Goal: Information Seeking & Learning: Learn about a topic

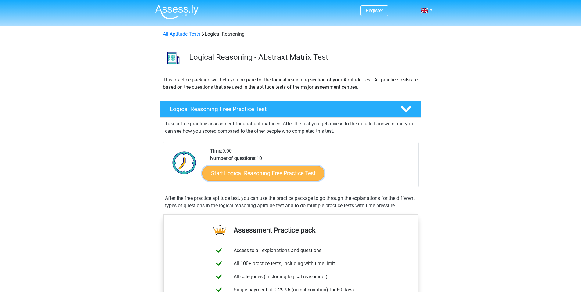
click at [244, 172] on link "Start Logical Reasoning Free Practice Test" at bounding box center [263, 173] width 122 height 15
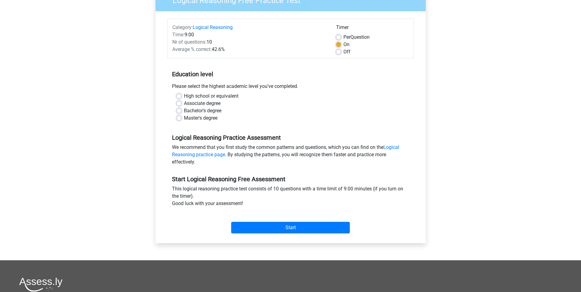
scroll to position [61, 0]
click at [184, 96] on label "High school or equivalent" at bounding box center [211, 95] width 55 height 7
click at [179, 96] on input "High school or equivalent" at bounding box center [179, 95] width 5 height 6
radio input "true"
click at [343, 38] on label "Per Question" at bounding box center [356, 36] width 26 height 7
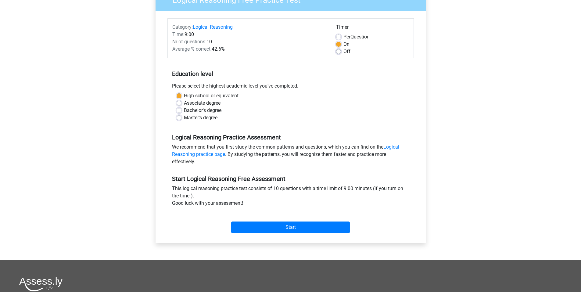
click at [340, 38] on input "Per Question" at bounding box center [338, 36] width 5 height 6
radio input "true"
click at [288, 227] on input "Start" at bounding box center [290, 227] width 119 height 12
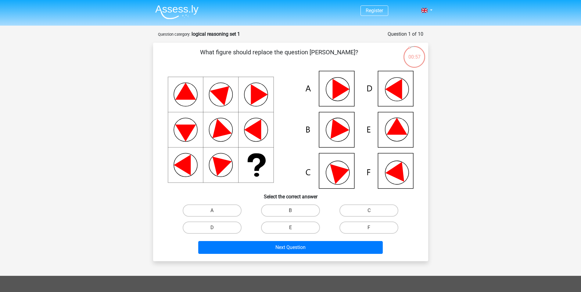
click at [385, 94] on icon at bounding box center [291, 130] width 246 height 118
click at [223, 225] on label "D" at bounding box center [212, 227] width 59 height 12
click at [216, 227] on input "D" at bounding box center [214, 229] width 4 height 4
radio input "true"
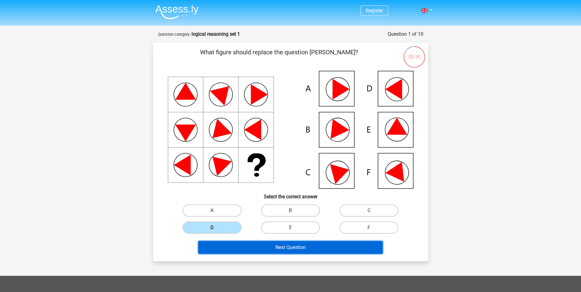
click at [299, 246] on button "Next Question" at bounding box center [290, 247] width 184 height 13
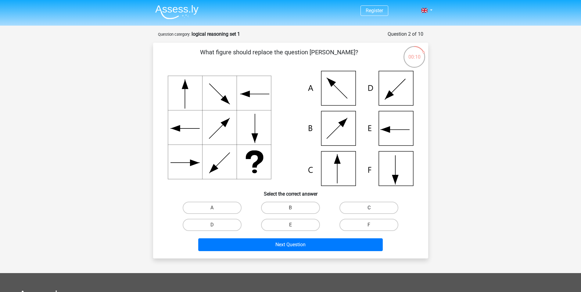
click at [375, 207] on label "C" at bounding box center [368, 208] width 59 height 12
click at [373, 208] on input "C" at bounding box center [371, 210] width 4 height 4
radio input "true"
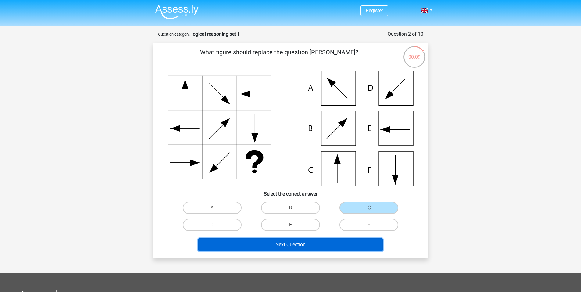
click at [306, 248] on button "Next Question" at bounding box center [290, 244] width 184 height 13
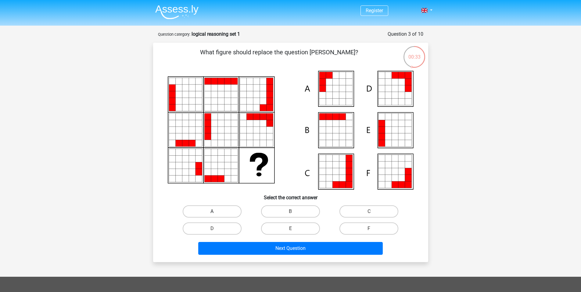
click at [218, 210] on label "A" at bounding box center [212, 211] width 59 height 12
click at [216, 211] on input "A" at bounding box center [214, 213] width 4 height 4
radio input "true"
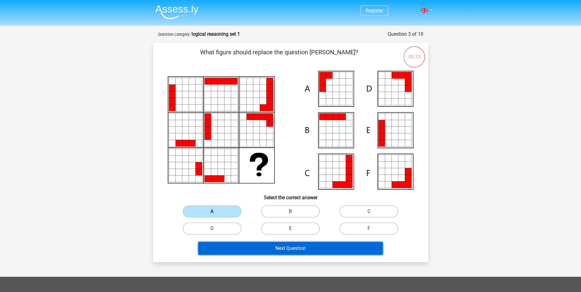
click at [241, 248] on button "Next Question" at bounding box center [290, 248] width 184 height 13
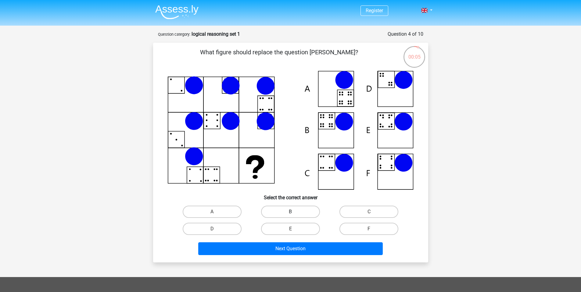
click at [288, 212] on label "B" at bounding box center [290, 212] width 59 height 12
click at [290, 212] on input "B" at bounding box center [292, 214] width 4 height 4
radio input "true"
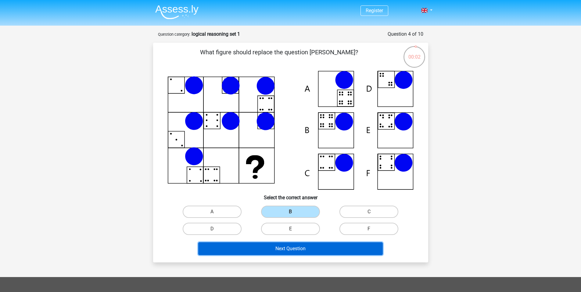
click at [289, 248] on button "Next Question" at bounding box center [290, 248] width 184 height 13
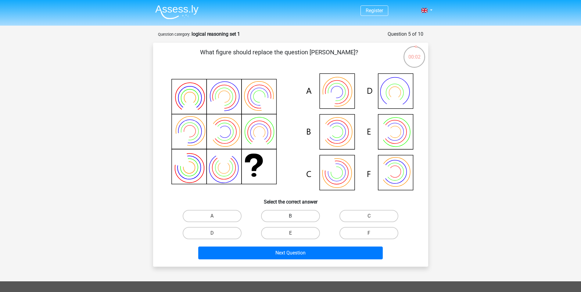
click at [280, 216] on label "B" at bounding box center [290, 216] width 59 height 12
click at [290, 216] on input "B" at bounding box center [292, 218] width 4 height 4
radio input "true"
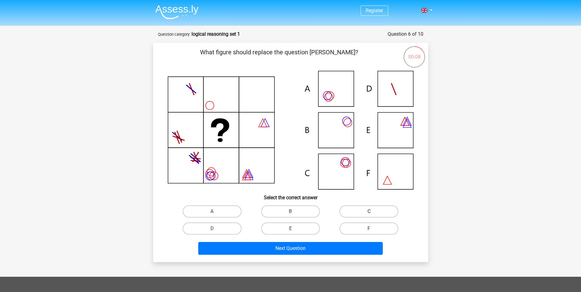
click at [360, 209] on label "C" at bounding box center [368, 211] width 59 height 12
click at [369, 211] on input "C" at bounding box center [371, 213] width 4 height 4
radio input "true"
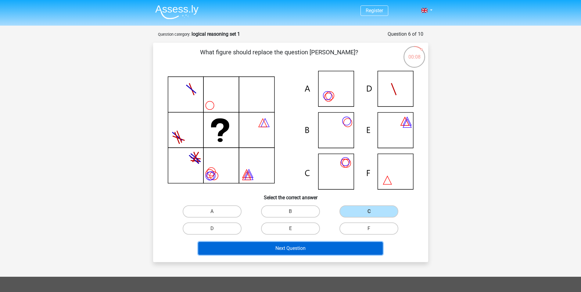
click at [313, 248] on button "Next Question" at bounding box center [290, 248] width 184 height 13
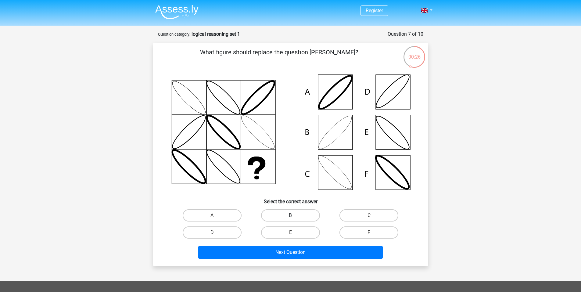
click at [279, 217] on label "B" at bounding box center [290, 215] width 59 height 12
click at [290, 217] on input "B" at bounding box center [292, 217] width 4 height 4
radio input "true"
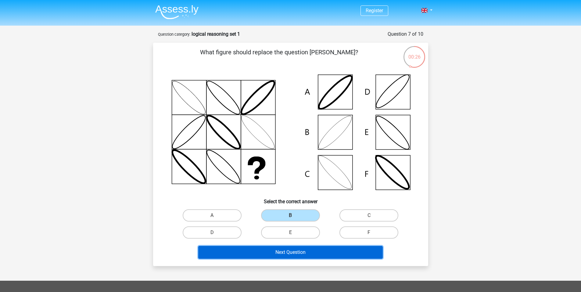
click at [274, 251] on button "Next Question" at bounding box center [290, 252] width 184 height 13
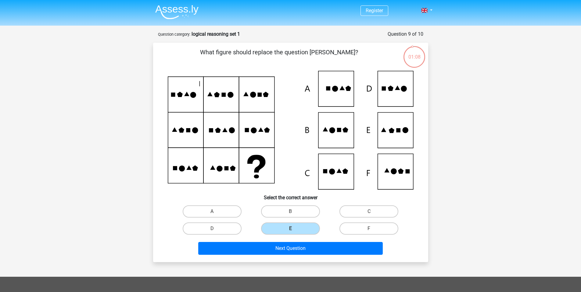
click at [291, 212] on input "B" at bounding box center [292, 213] width 4 height 4
radio input "true"
click at [291, 212] on input "B" at bounding box center [292, 213] width 4 height 4
click at [294, 162] on icon at bounding box center [291, 130] width 246 height 119
click at [388, 132] on icon at bounding box center [291, 130] width 246 height 119
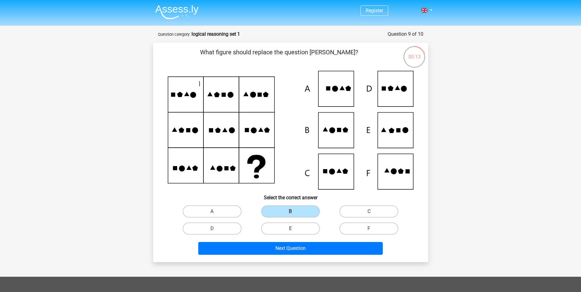
click at [307, 227] on label "E" at bounding box center [290, 228] width 59 height 12
click at [294, 228] on input "E" at bounding box center [292, 230] width 4 height 4
radio input "true"
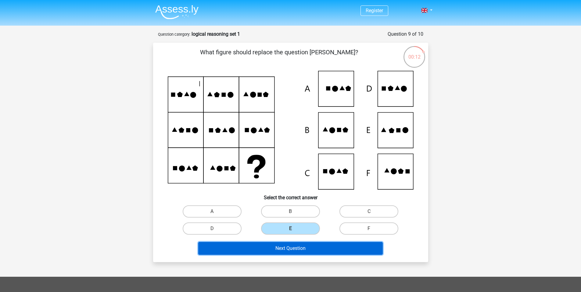
click at [304, 249] on button "Next Question" at bounding box center [290, 248] width 184 height 13
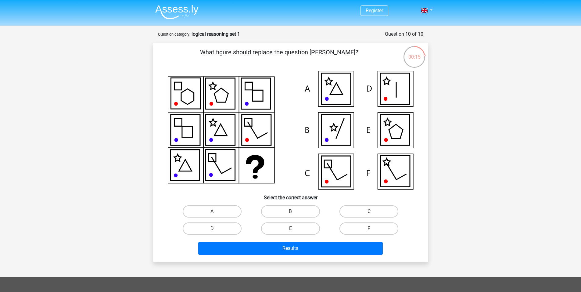
click at [305, 224] on label "E" at bounding box center [290, 228] width 59 height 12
click at [294, 228] on input "E" at bounding box center [292, 230] width 4 height 4
radio input "true"
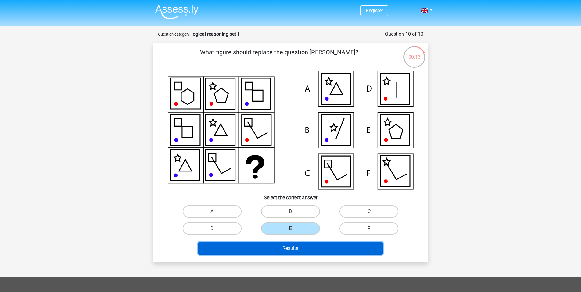
click at [336, 246] on button "Results" at bounding box center [290, 248] width 184 height 13
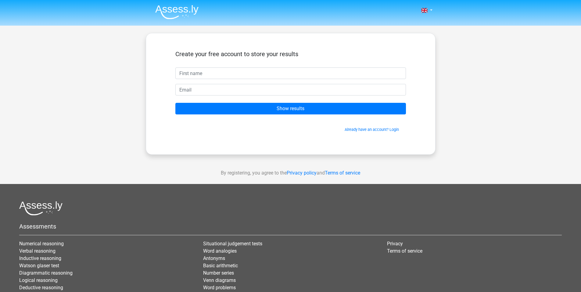
click at [259, 72] on input "text" at bounding box center [290, 73] width 231 height 12
type input "Ben"
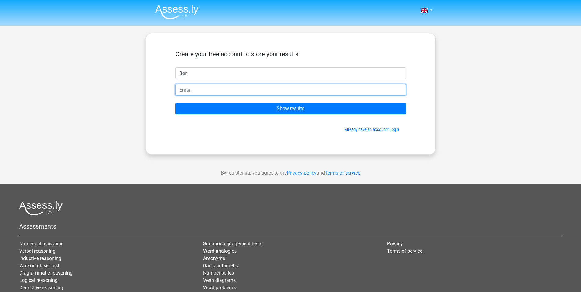
click at [224, 91] on input "email" at bounding box center [290, 90] width 231 height 12
click at [191, 89] on input "email" at bounding box center [290, 90] width 231 height 12
type input "[EMAIL_ADDRESS][DOMAIN_NAME]"
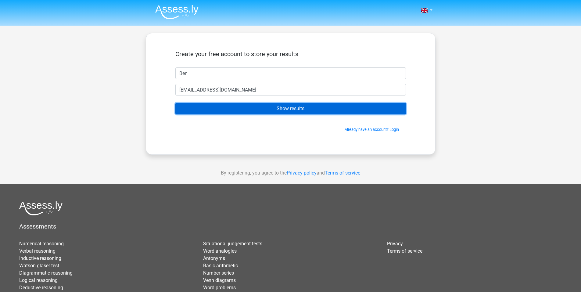
click at [211, 107] on input "Show results" at bounding box center [290, 109] width 231 height 12
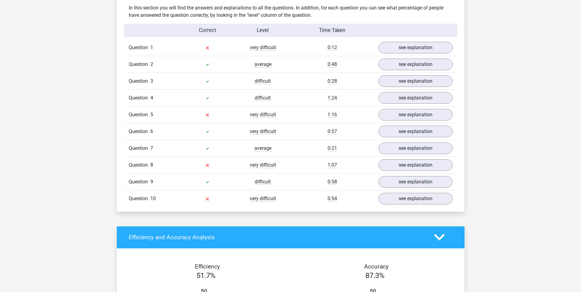
scroll to position [457, 0]
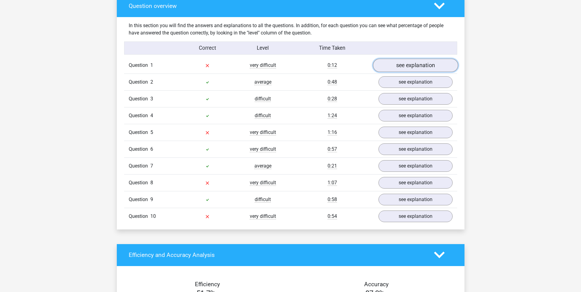
click at [405, 68] on link "see explanation" at bounding box center [415, 65] width 85 height 13
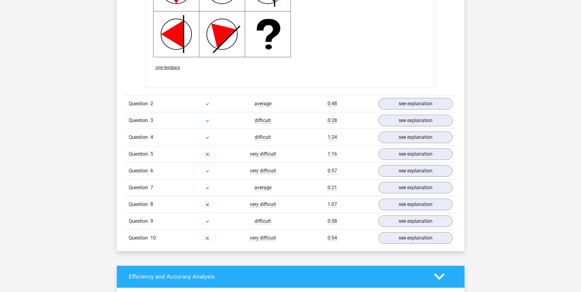
scroll to position [854, 0]
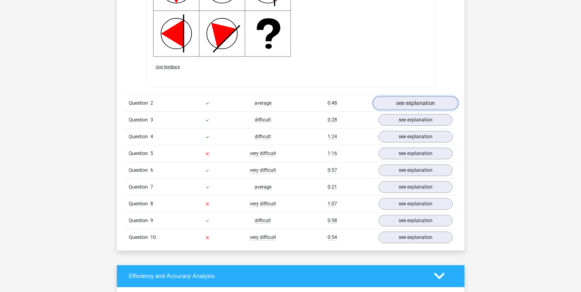
click at [409, 102] on link "see explanation" at bounding box center [415, 102] width 85 height 13
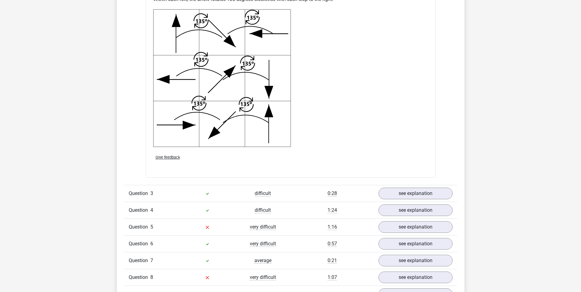
scroll to position [1250, 0]
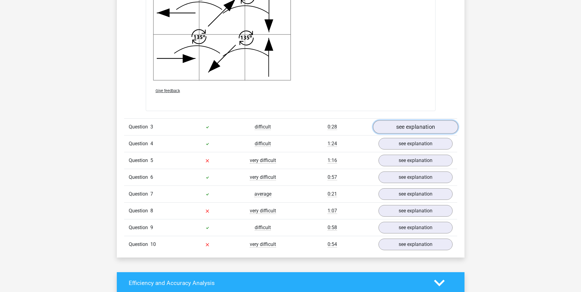
click at [425, 125] on link "see explanation" at bounding box center [415, 126] width 85 height 13
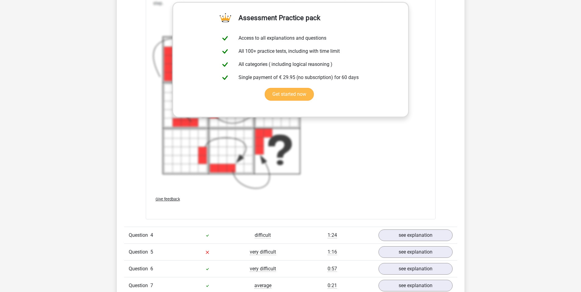
scroll to position [1738, 0]
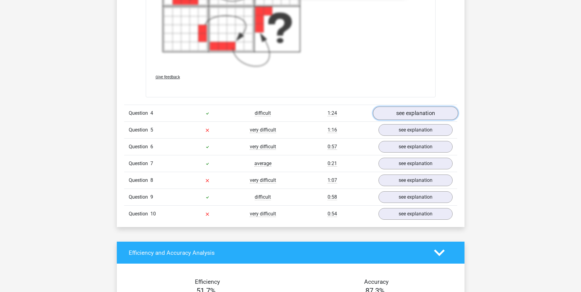
click at [406, 113] on link "see explanation" at bounding box center [415, 112] width 85 height 13
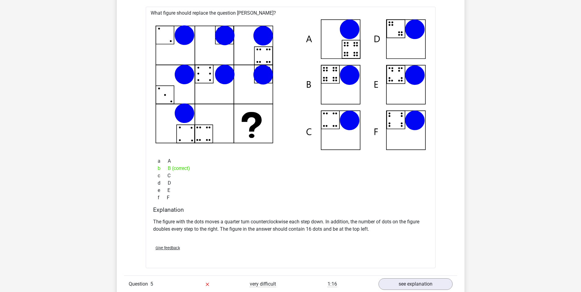
scroll to position [1982, 0]
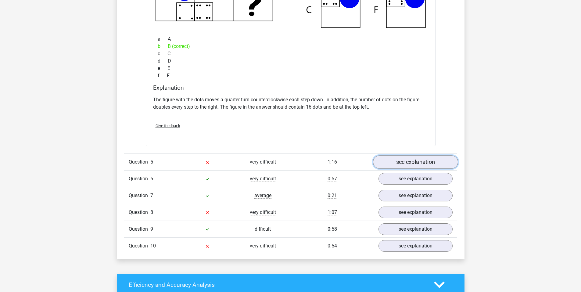
click at [397, 161] on link "see explanation" at bounding box center [415, 161] width 85 height 13
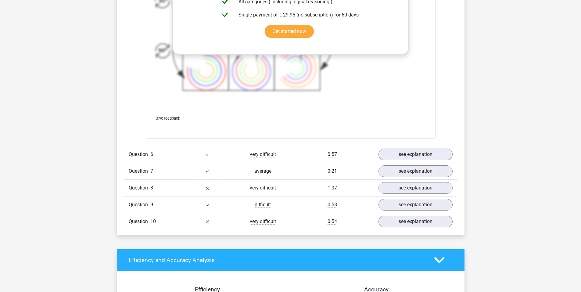
scroll to position [2531, 0]
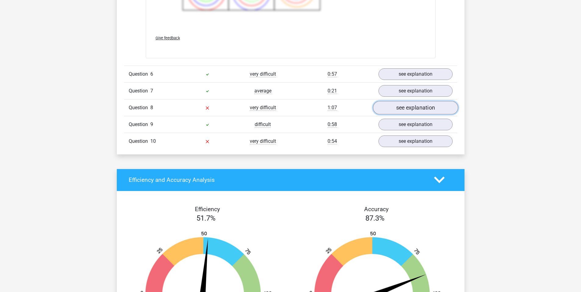
click at [401, 109] on link "see explanation" at bounding box center [415, 107] width 85 height 13
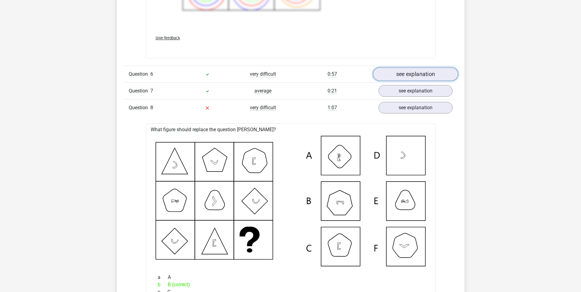
click at [401, 69] on link "see explanation" at bounding box center [415, 73] width 85 height 13
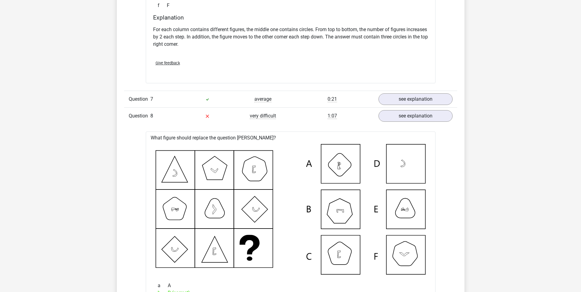
scroll to position [2805, 0]
click at [417, 100] on link "see explanation" at bounding box center [415, 99] width 85 height 13
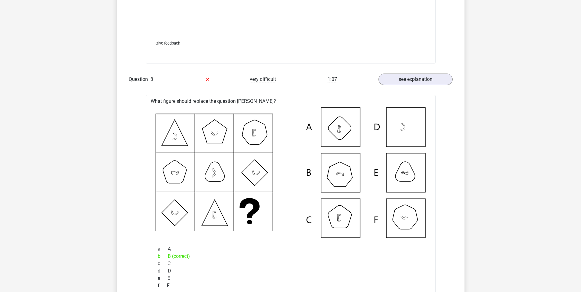
scroll to position [3293, 0]
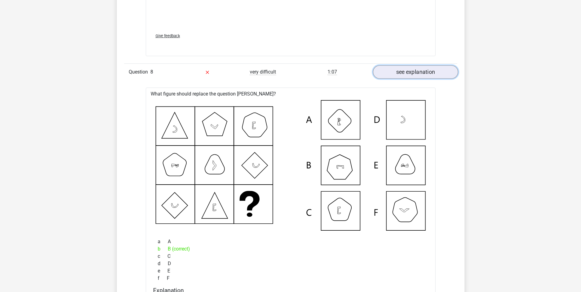
click at [406, 72] on link "see explanation" at bounding box center [415, 71] width 85 height 13
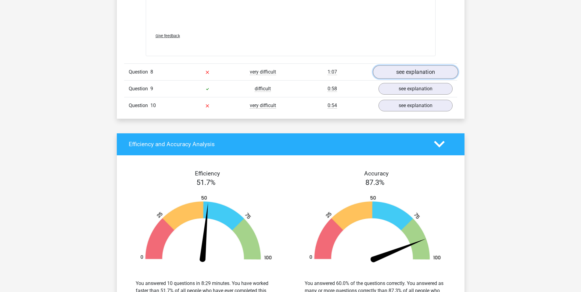
click at [406, 69] on link "see explanation" at bounding box center [415, 71] width 85 height 13
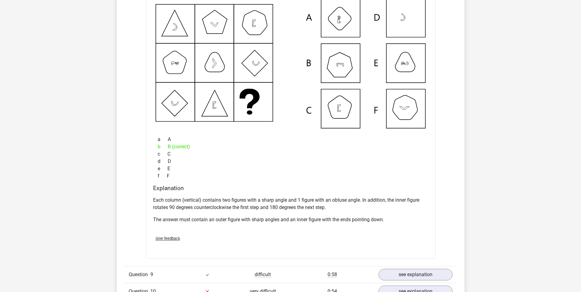
scroll to position [3476, 0]
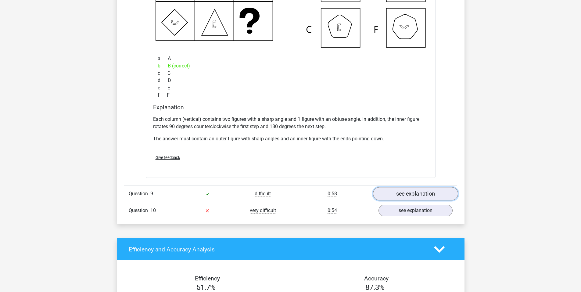
click at [417, 192] on link "see explanation" at bounding box center [415, 193] width 85 height 13
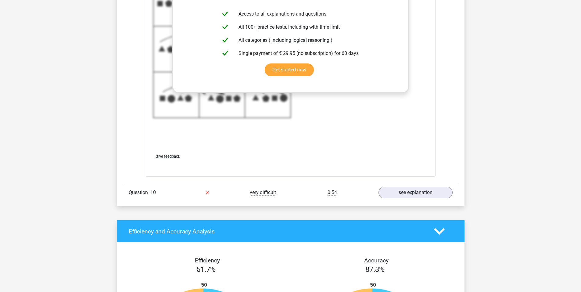
scroll to position [3933, 0]
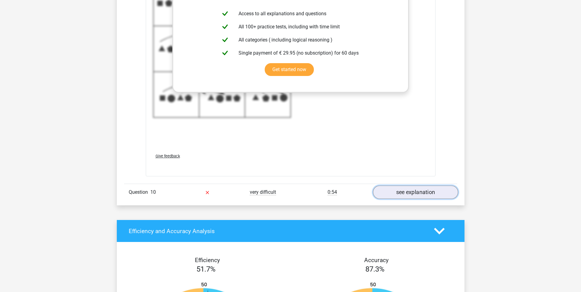
click at [394, 192] on link "see explanation" at bounding box center [415, 192] width 85 height 13
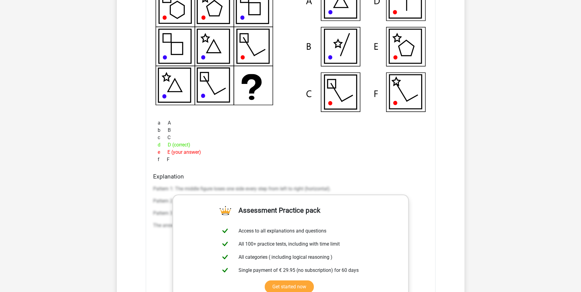
scroll to position [4177, 0]
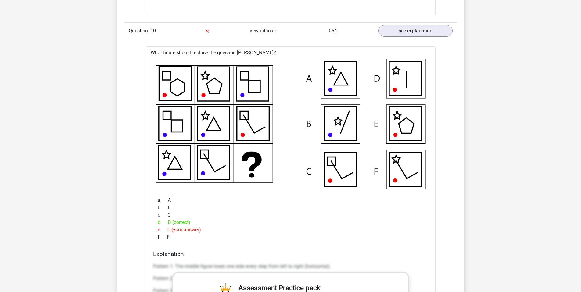
drag, startPoint x: 256, startPoint y: 150, endPoint x: 232, endPoint y: 98, distance: 57.2
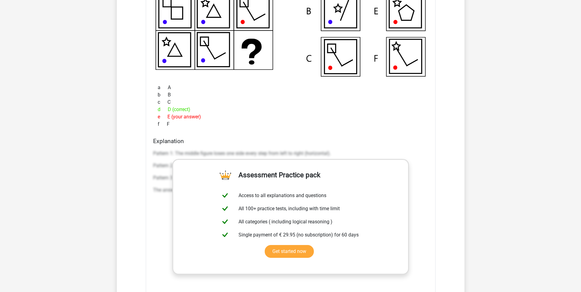
scroll to position [4212, 0]
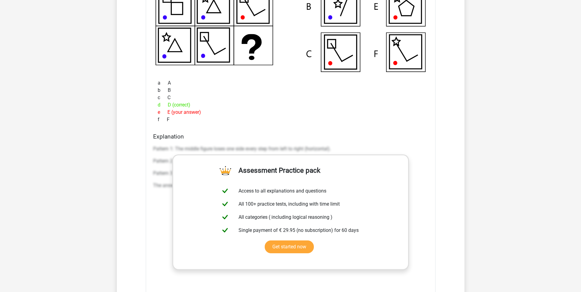
click at [166, 149] on p "Pattern 1: The middle figure loses one side every step from left to right (hori…" at bounding box center [290, 148] width 275 height 7
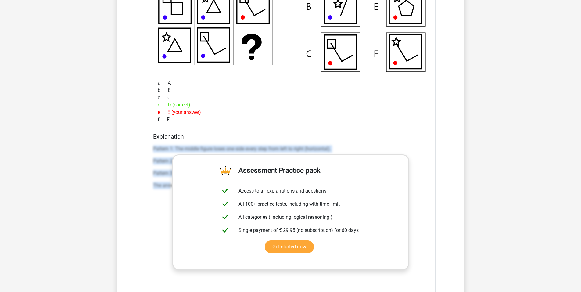
drag, startPoint x: 151, startPoint y: 149, endPoint x: 170, endPoint y: 186, distance: 42.0
click at [170, 186] on div "Explanation Pattern 1: The middle figure loses one side every step from left to…" at bounding box center [291, 229] width 280 height 192
copy div "Pattern 1: The middle figure loses one side every step from left to right (hori…"
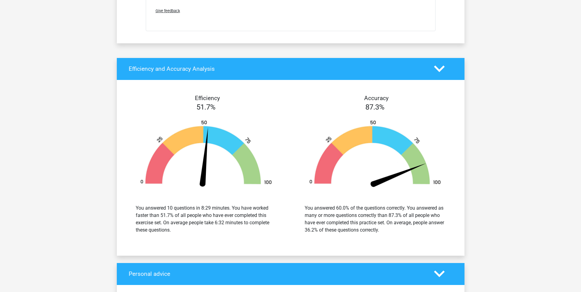
scroll to position [4547, 0]
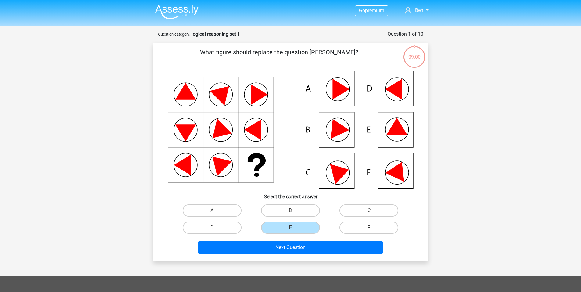
drag, startPoint x: 0, startPoint y: 0, endPoint x: 469, endPoint y: 48, distance: 471.7
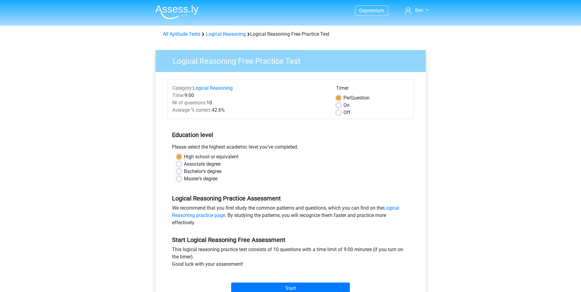
scroll to position [61, 0]
